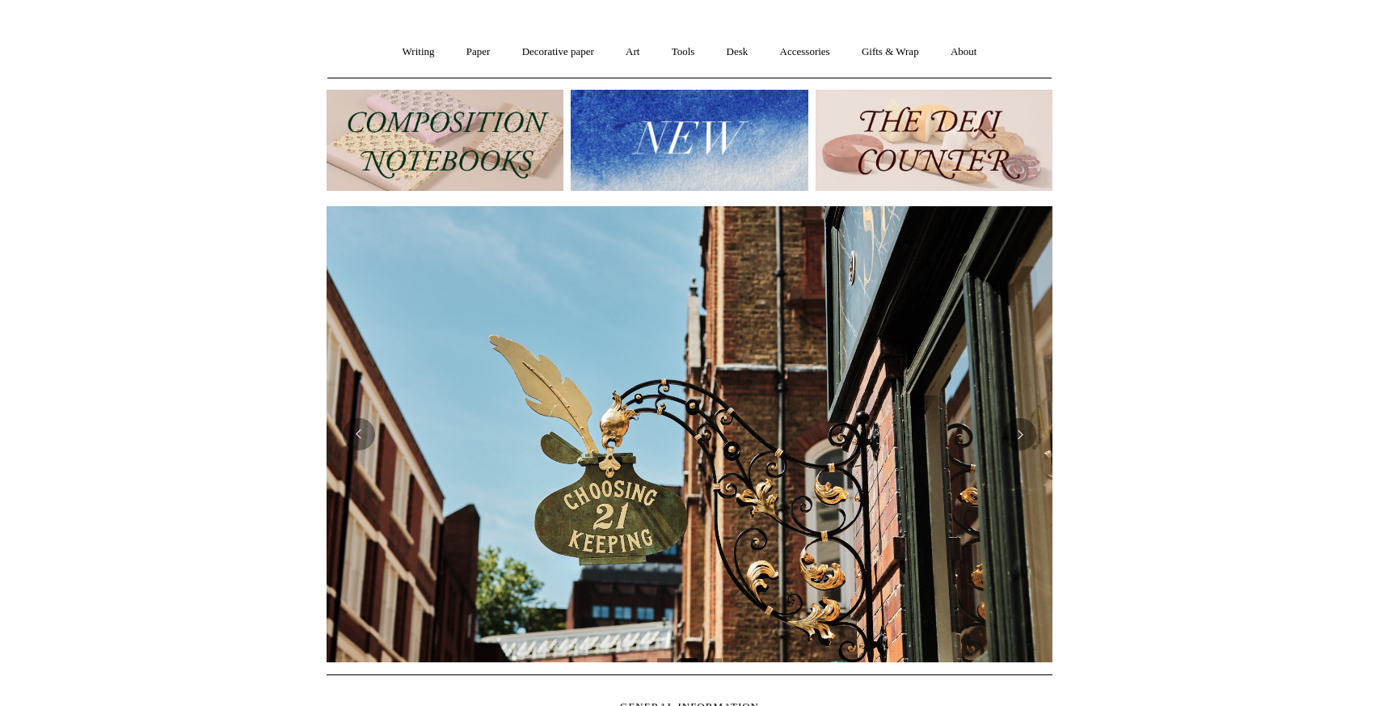
scroll to position [109, 0]
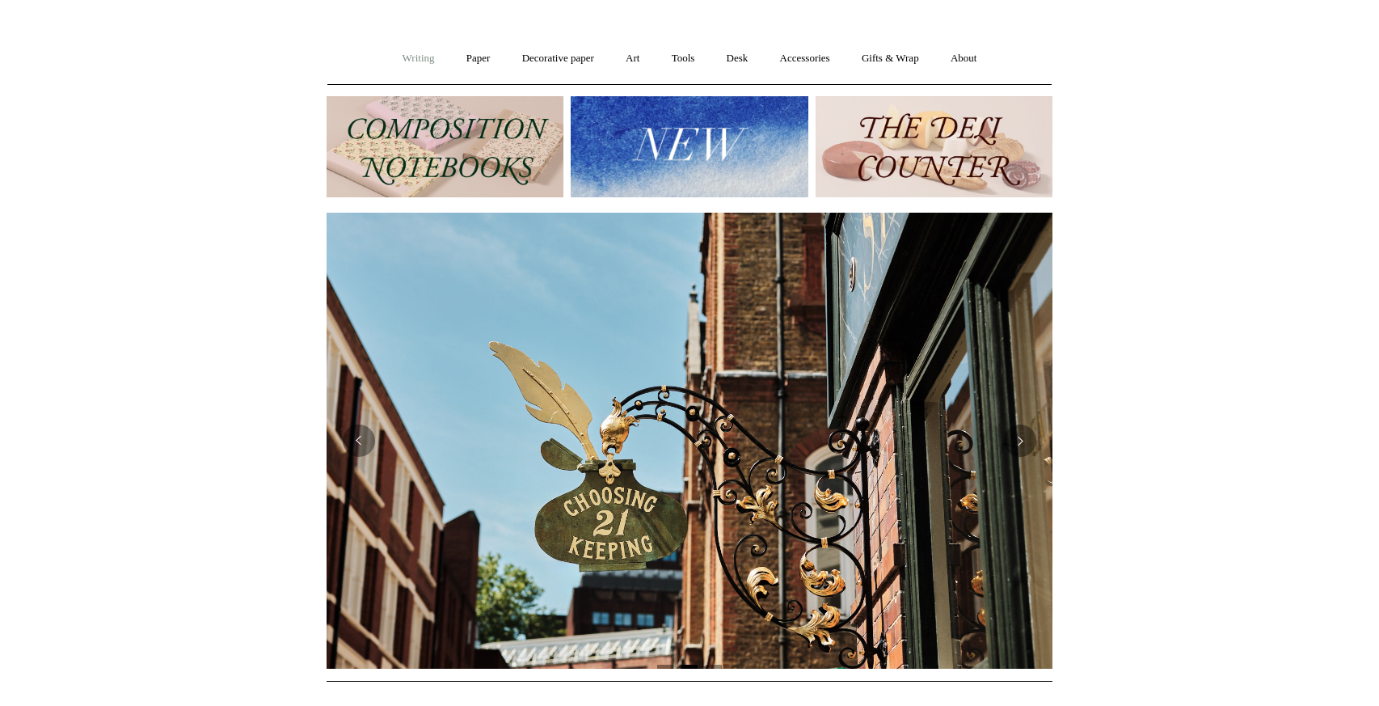
click at [412, 53] on link "Writing +" at bounding box center [418, 58] width 61 height 43
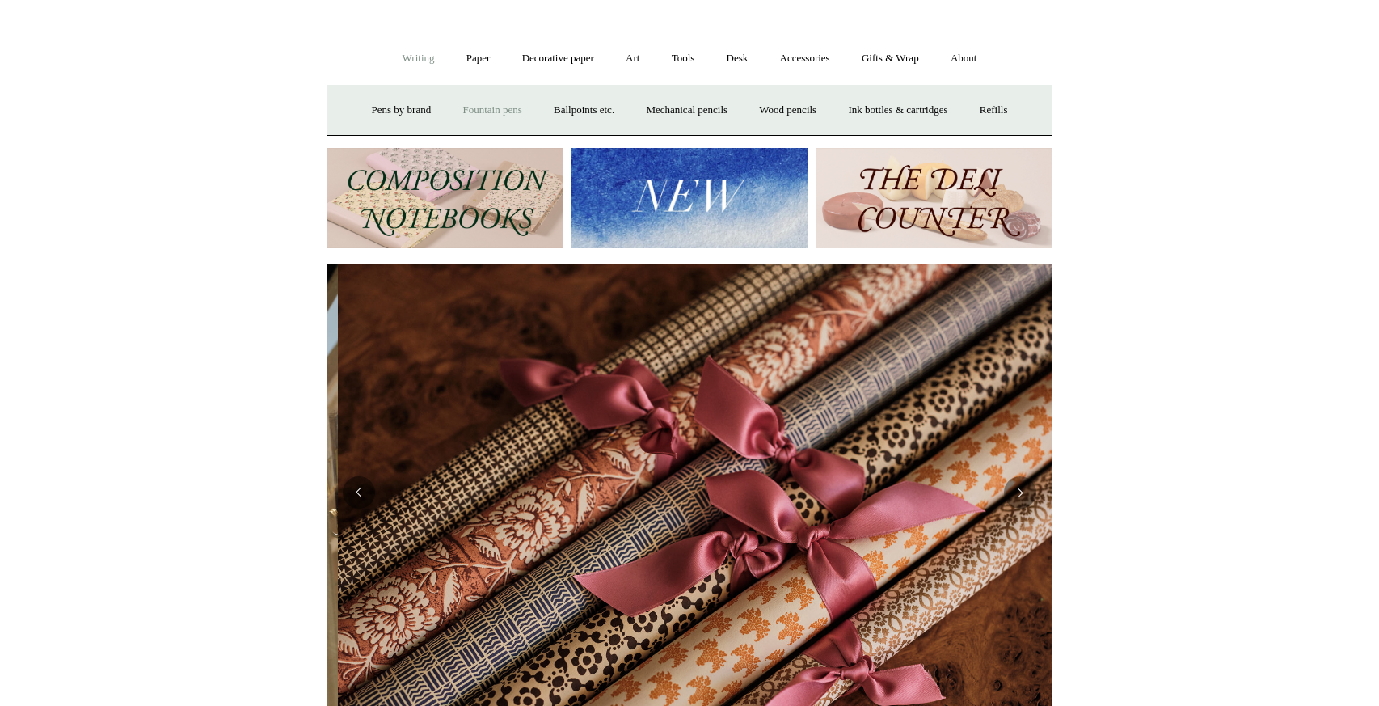
scroll to position [0, 1451]
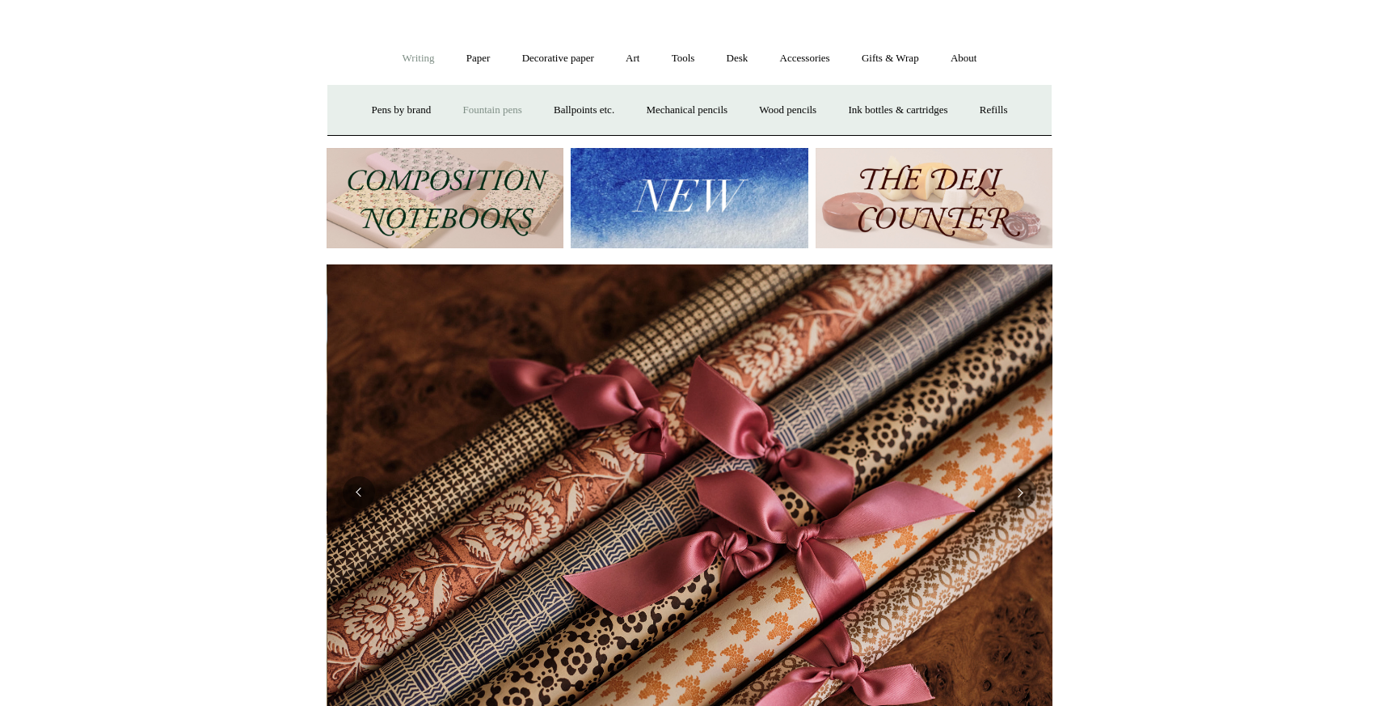
click at [459, 110] on link "Fountain pens +" at bounding box center [492, 110] width 88 height 43
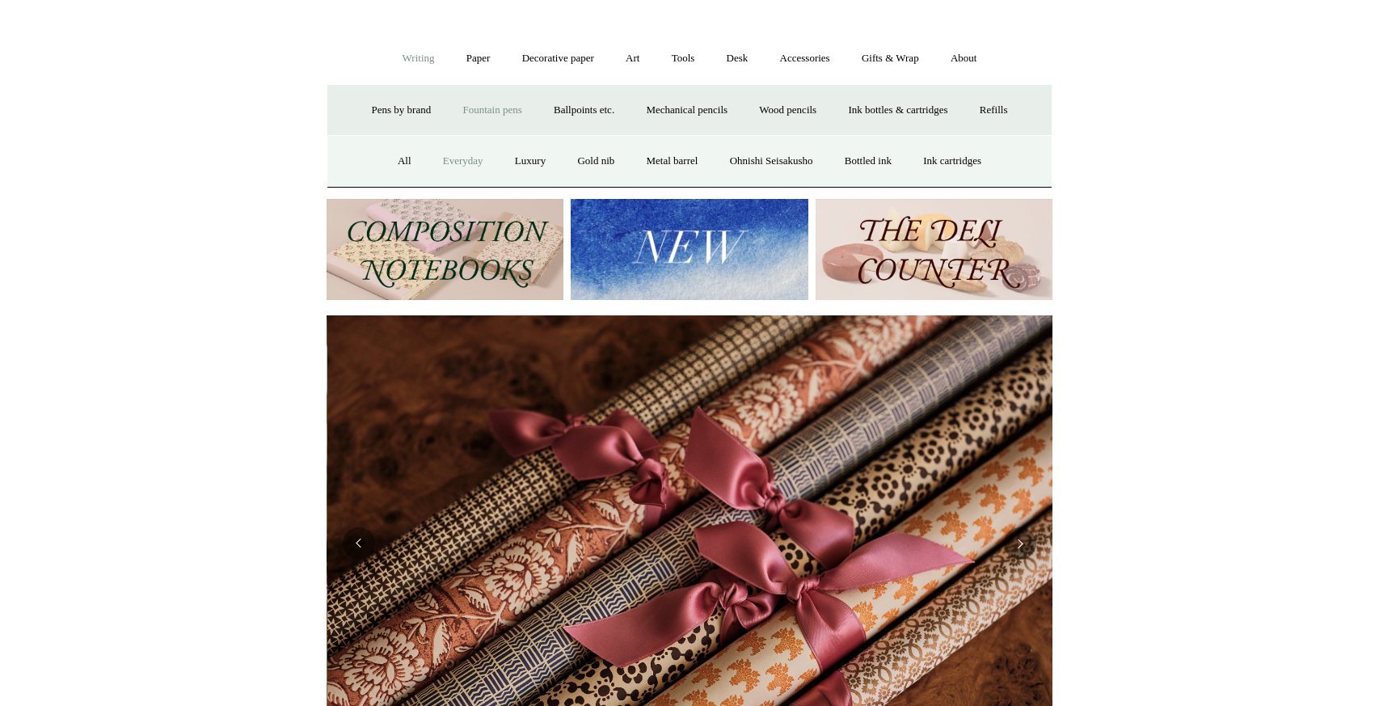
click at [444, 160] on link "Everyday" at bounding box center [463, 161] width 70 height 43
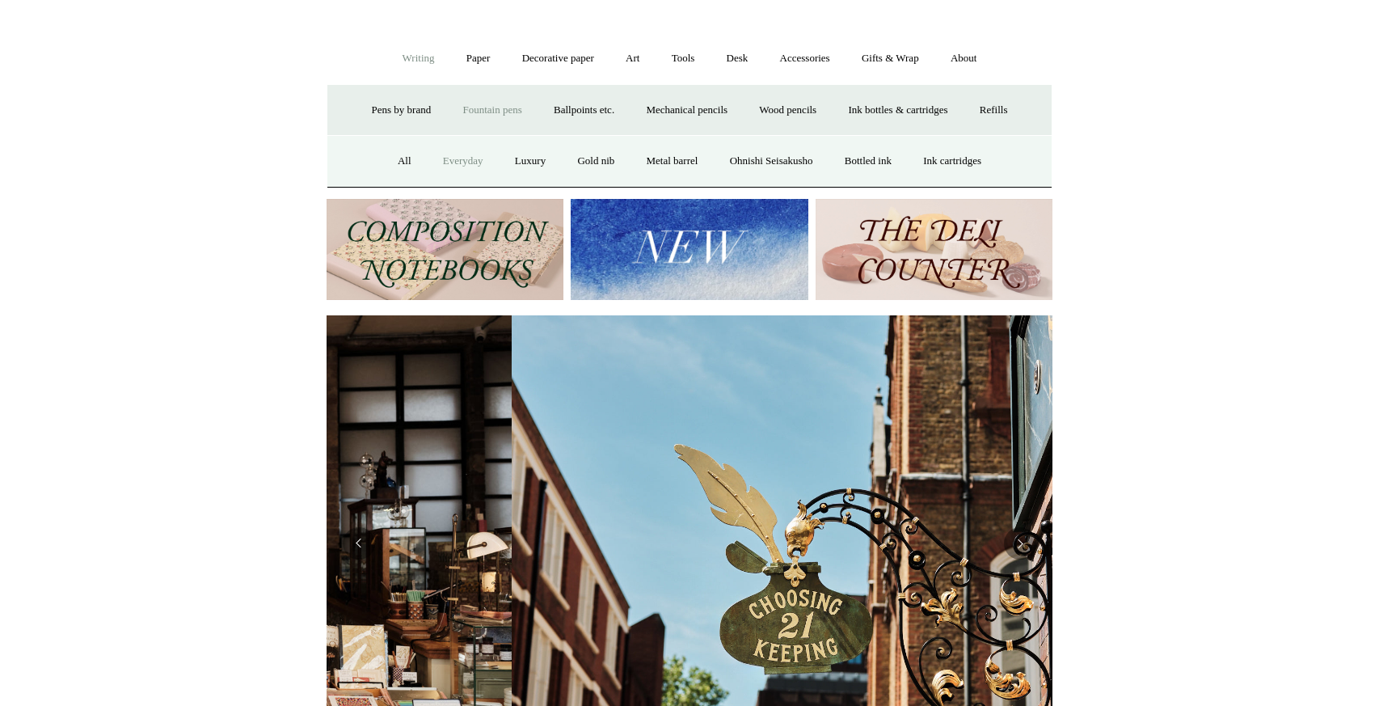
scroll to position [0, 131]
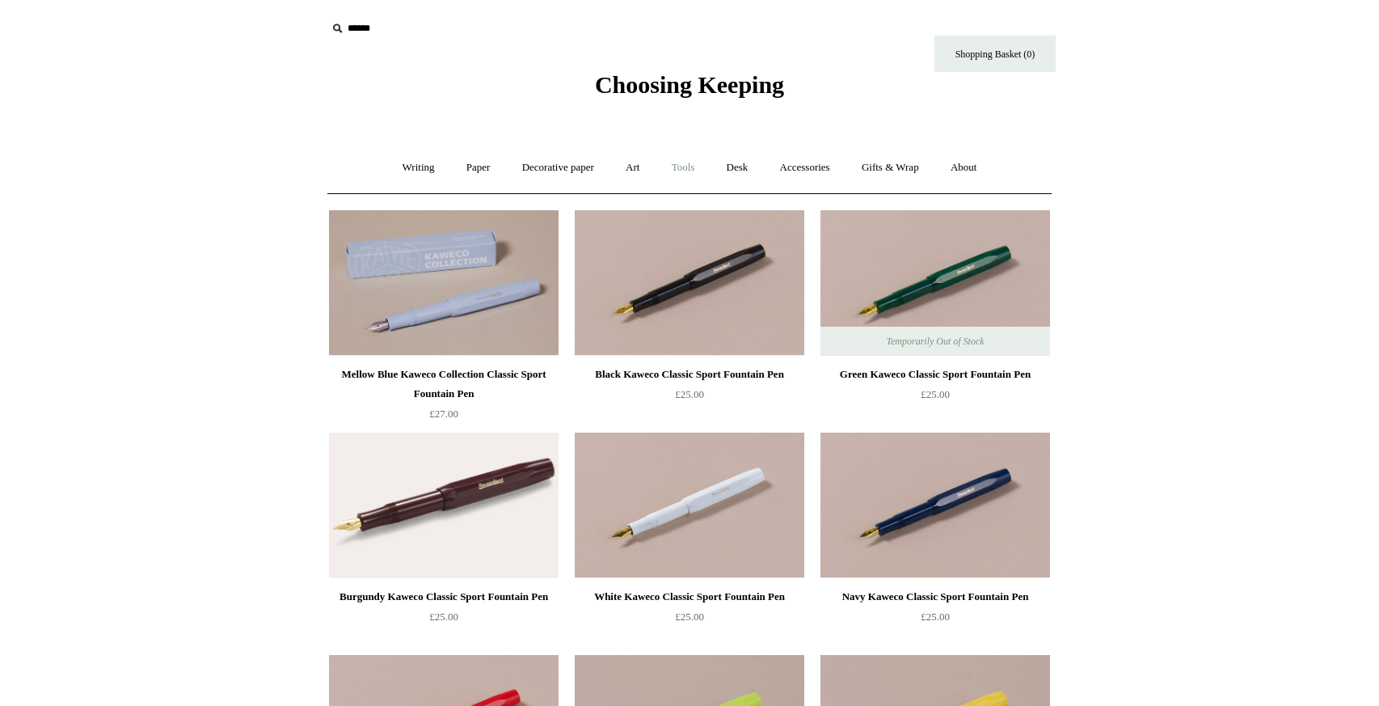
click at [685, 164] on link "Tools +" at bounding box center [683, 167] width 53 height 43
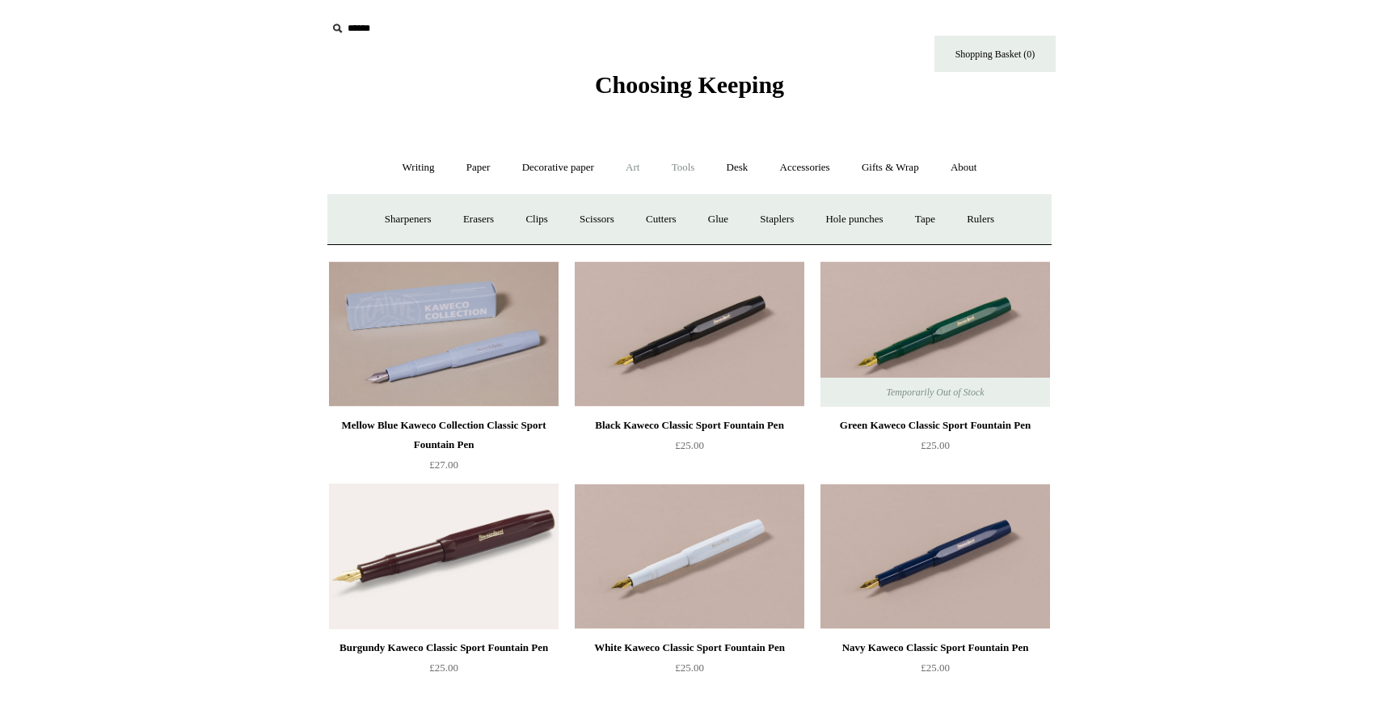
click at [629, 162] on link "Art +" at bounding box center [632, 167] width 43 height 43
click at [584, 163] on link "Decorative paper +" at bounding box center [558, 167] width 101 height 43
click at [486, 171] on link "Paper +" at bounding box center [478, 167] width 53 height 43
click at [428, 172] on link "Writing +" at bounding box center [418, 167] width 61 height 43
click at [472, 216] on link "Fountain pens +" at bounding box center [492, 219] width 88 height 43
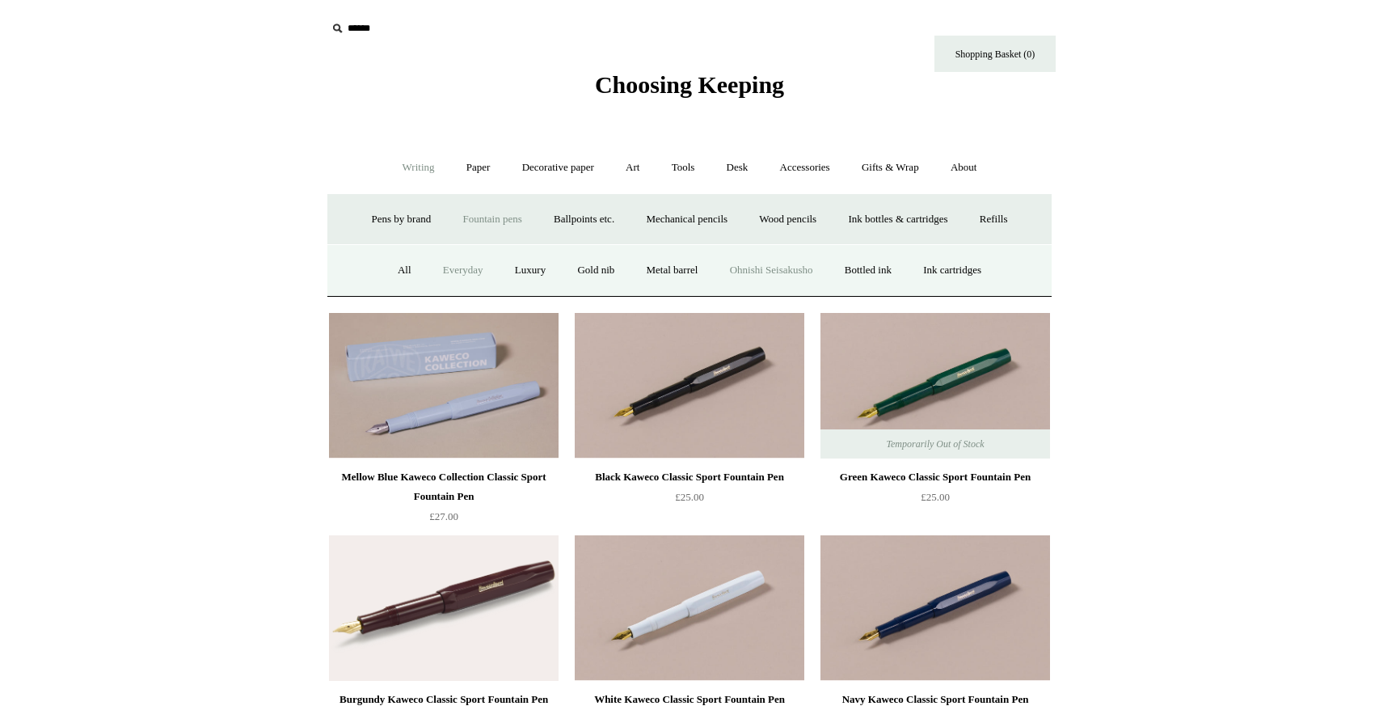
click at [804, 275] on link "Ohnishi Seisakusho" at bounding box center [771, 270] width 112 height 43
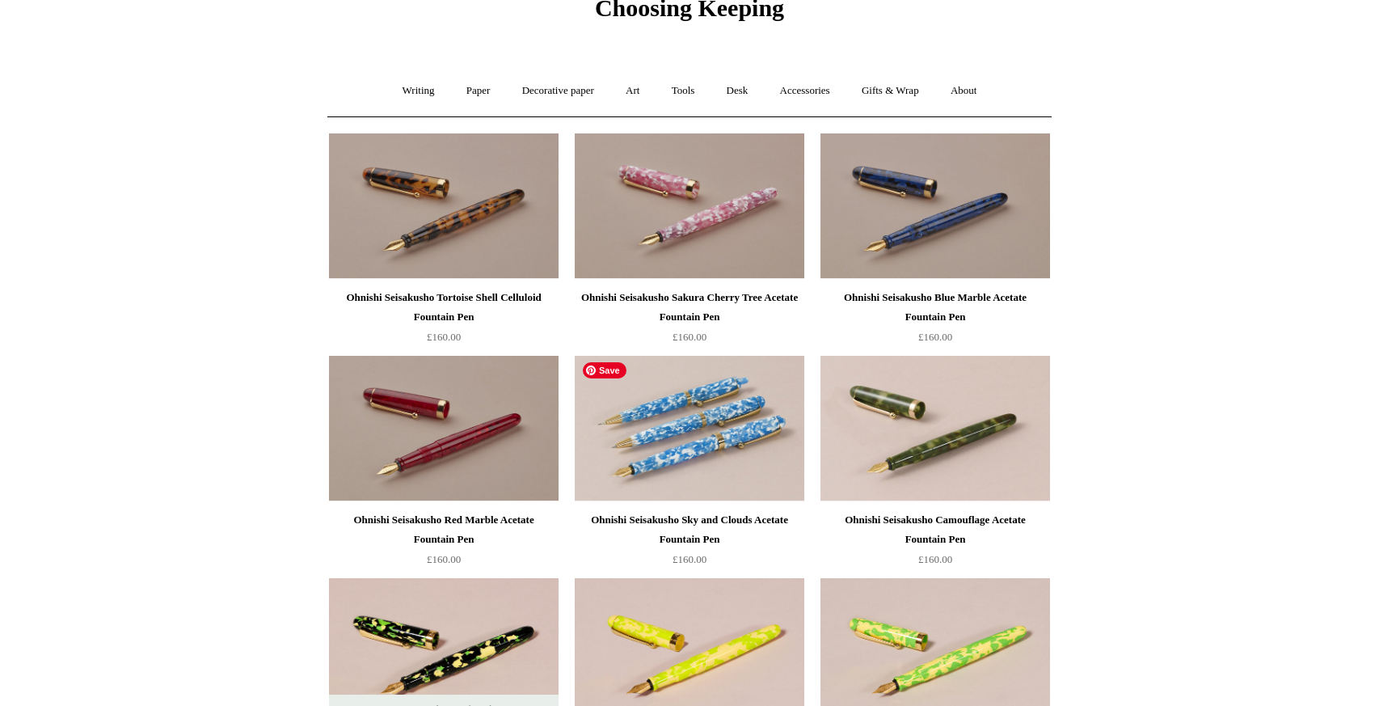
scroll to position [73, 0]
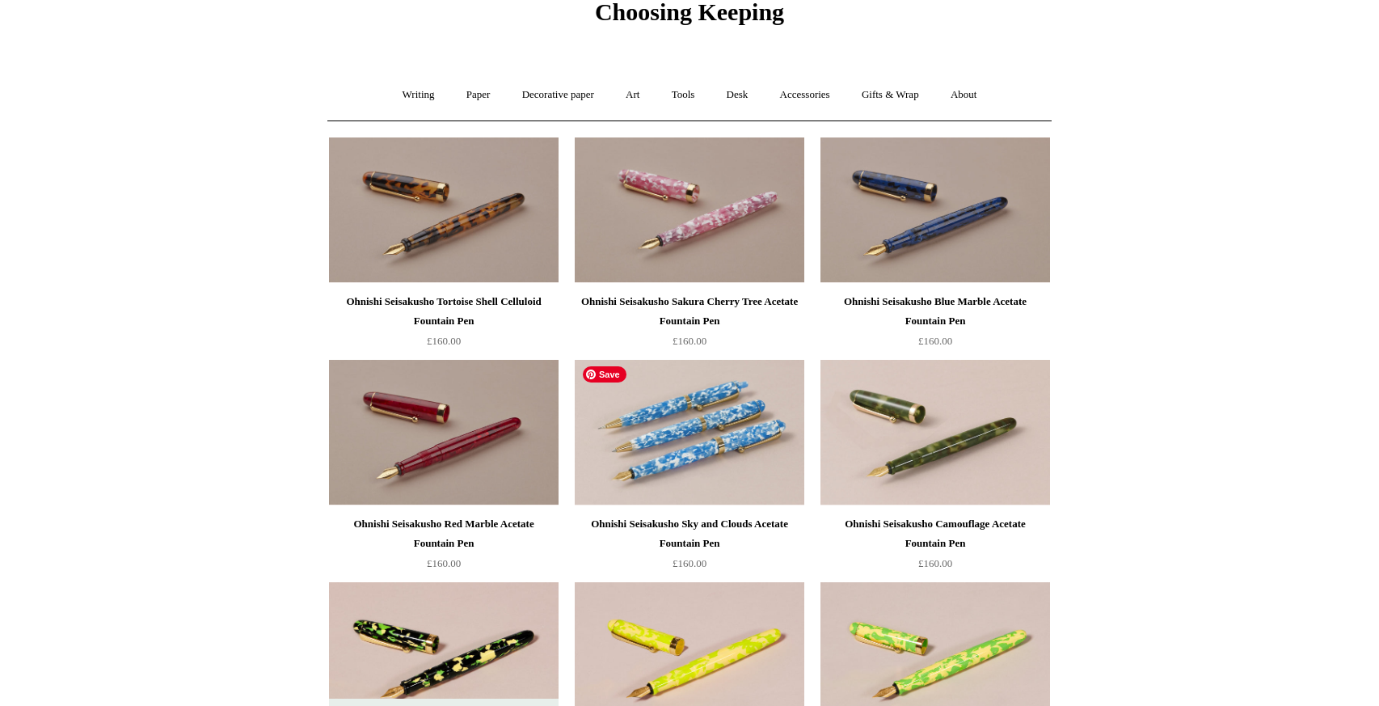
click at [633, 411] on img at bounding box center [690, 432] width 230 height 145
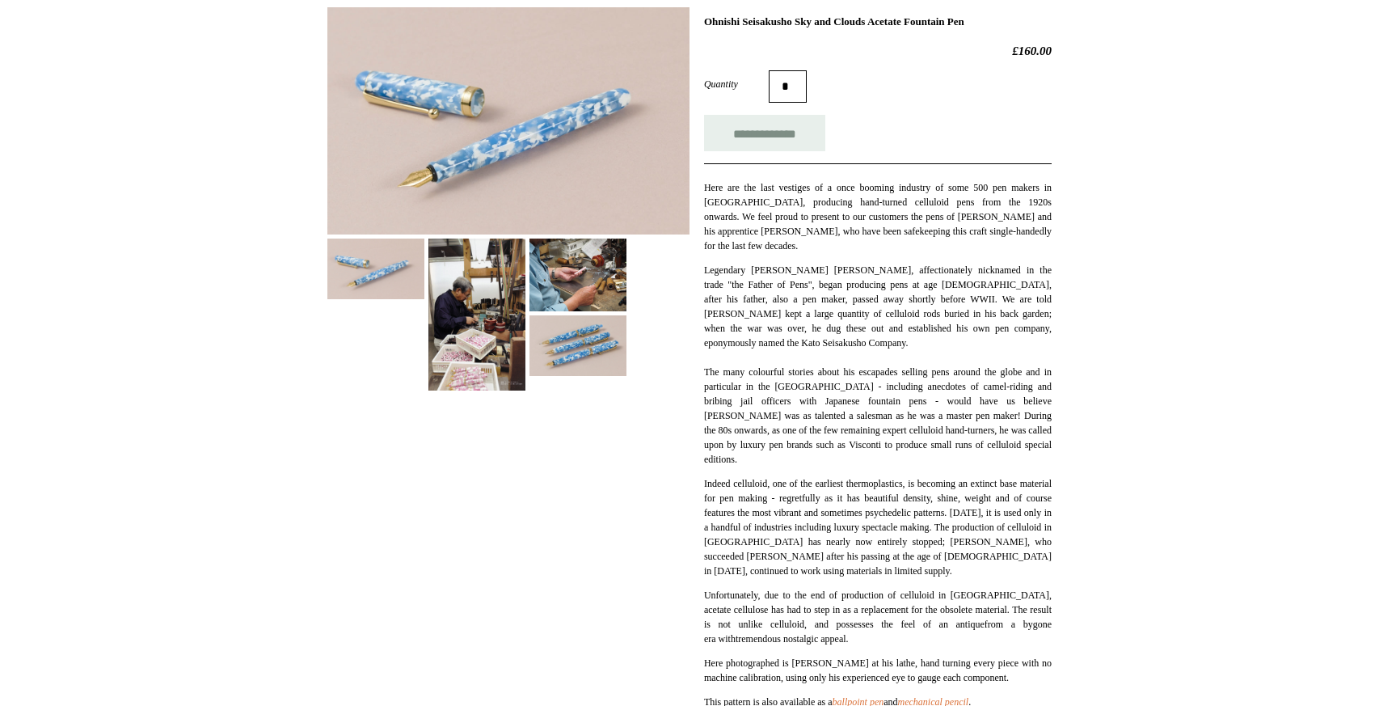
scroll to position [239, 0]
click at [503, 272] on img at bounding box center [476, 316] width 97 height 152
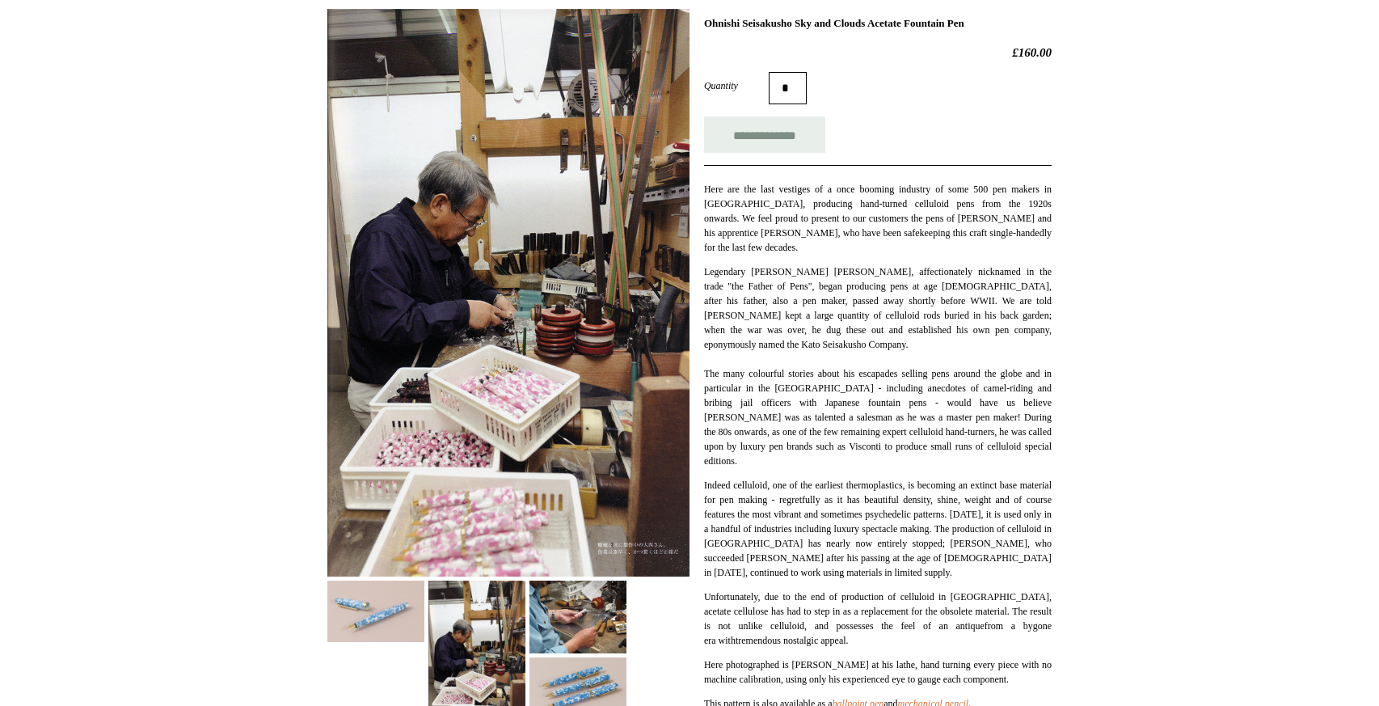
click at [583, 592] on img at bounding box center [577, 616] width 97 height 73
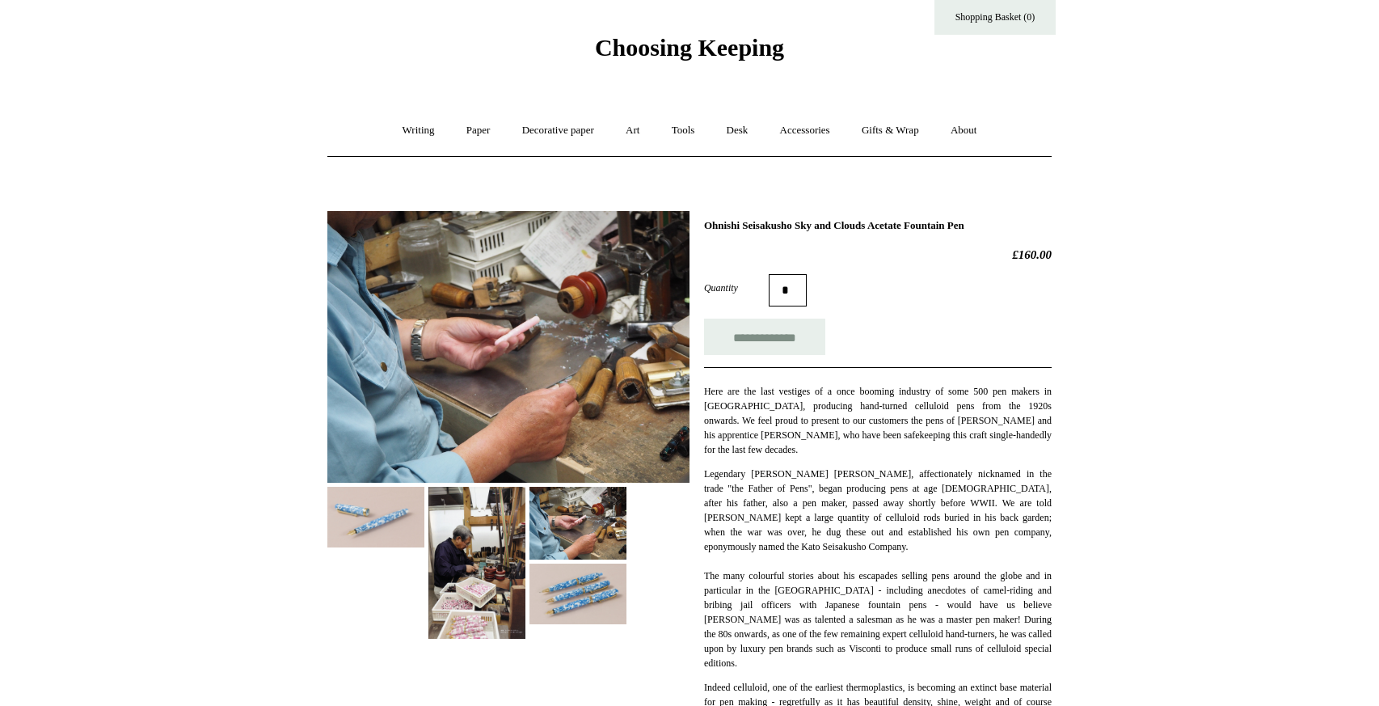
scroll to position [36, 0]
